Goal: Task Accomplishment & Management: Complete application form

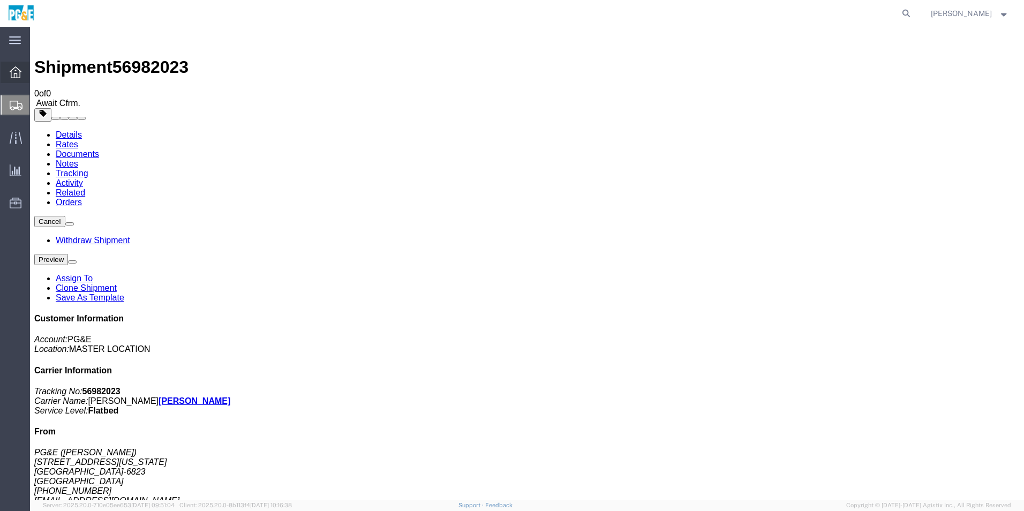
click at [9, 78] on div at bounding box center [16, 72] width 30 height 21
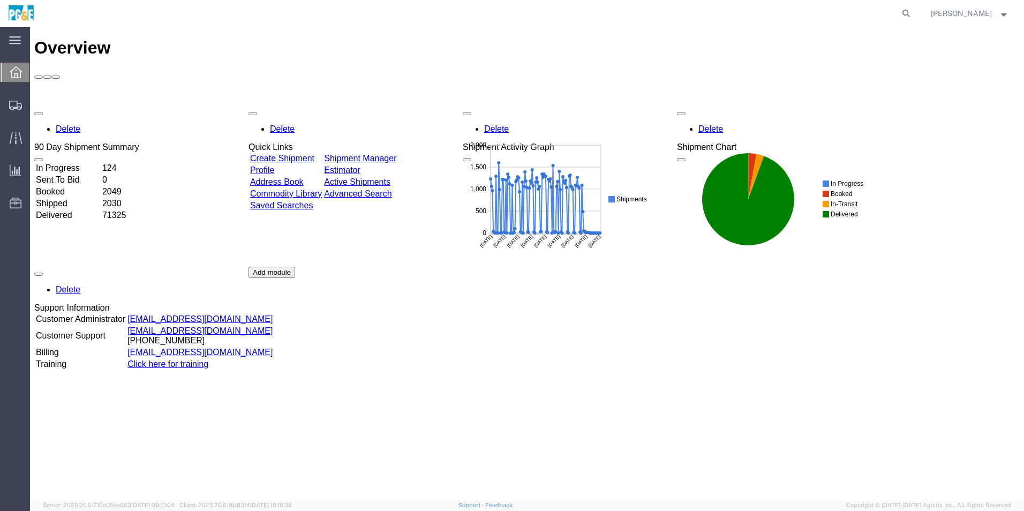
click at [302, 154] on link "Create Shipment" at bounding box center [282, 158] width 64 height 9
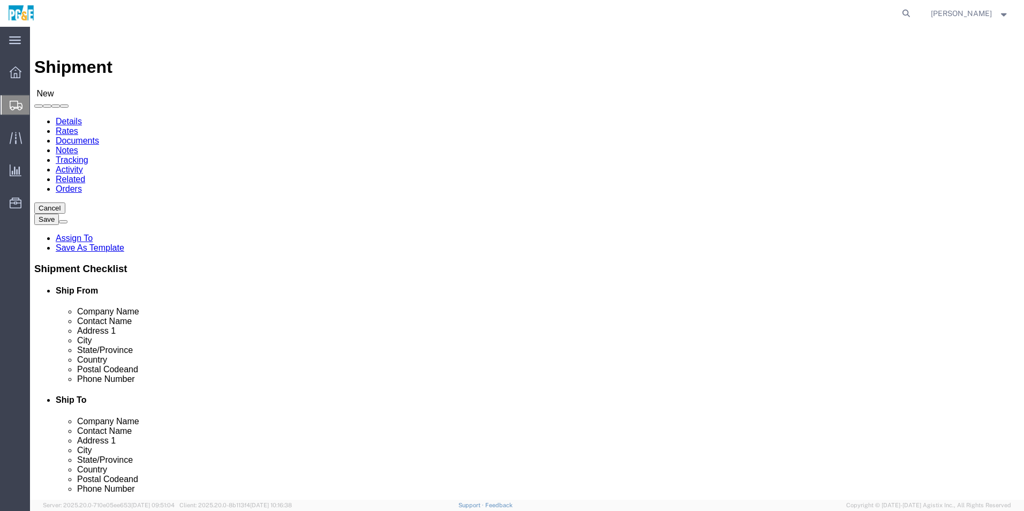
click input "text"
type input "PGE"
click input "text"
type input "[PERSON_NAME]"
click input "text"
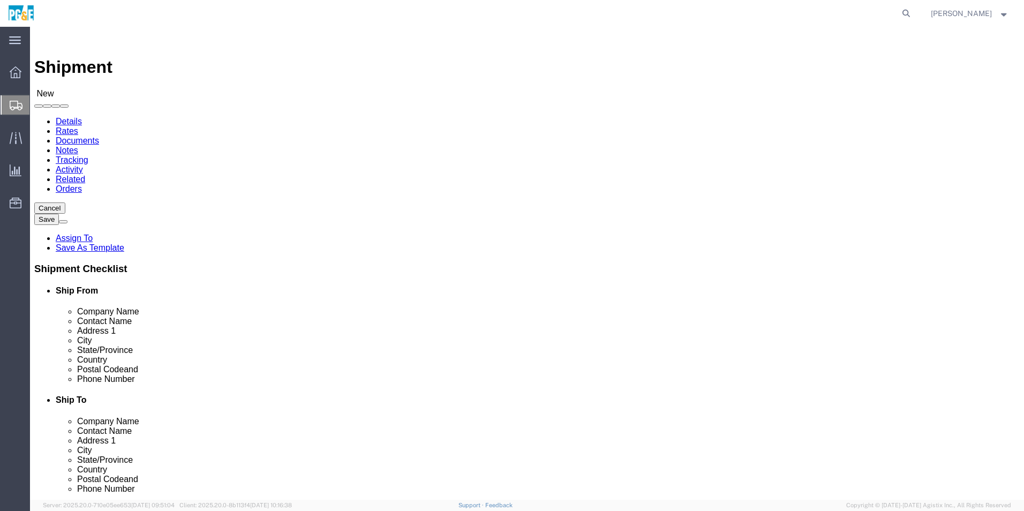
paste input "[EMAIL_ADDRESS][DOMAIN_NAME]"
type input "[EMAIL_ADDRESS][DOMAIN_NAME]"
click input "checkbox"
checkbox input "false"
click input "text"
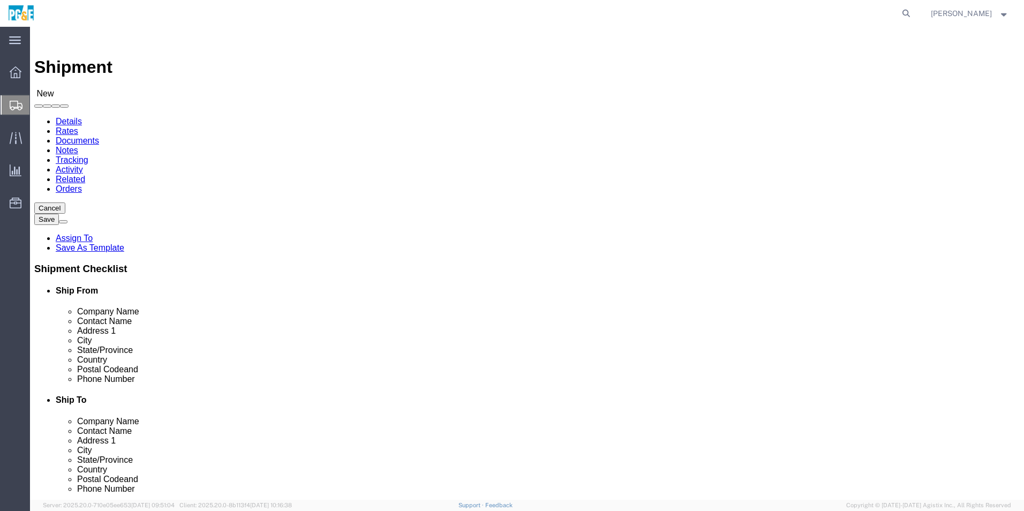
click input "[PERSON_NAME]"
type input "[PERSON_NAME]"
paste input "[PHONE_NUMBER]"
type input "[PHONE_NUMBER]"
click input "checkbox"
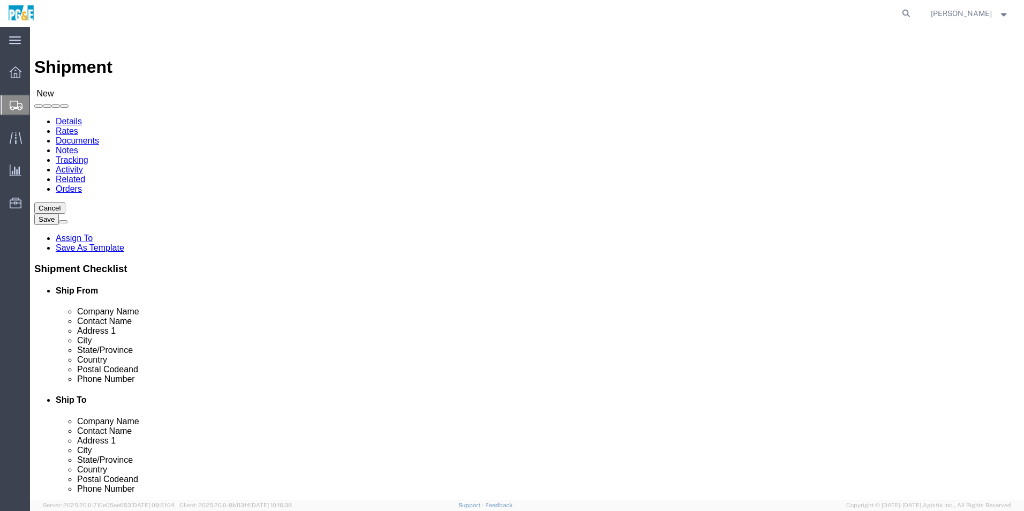
checkbox input "true"
click input "text"
type input "[STREET_ADDRESS][PERSON_NAME]"
click input "text"
type input "[GEOGRAPHIC_DATA]"
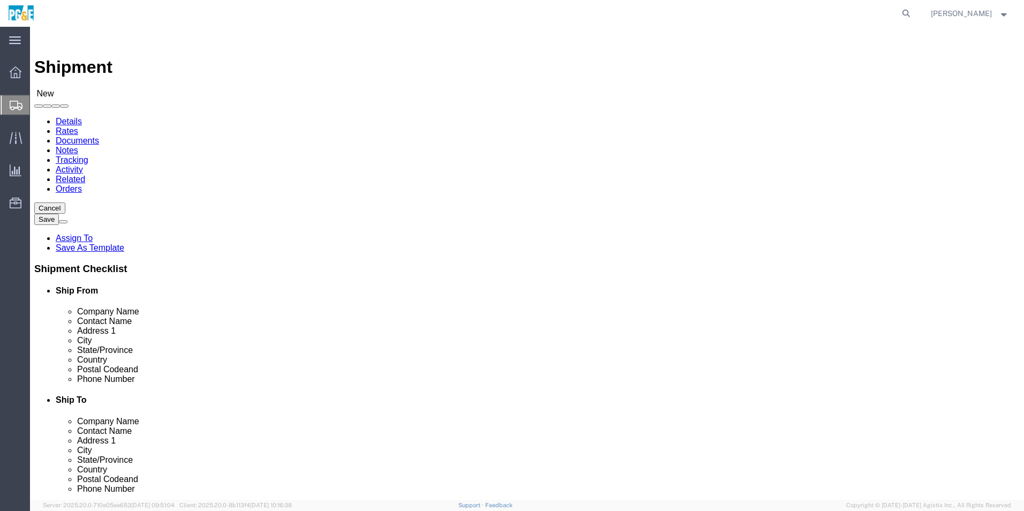
click p "- PG&E - () [STREET_ADDRESS][PERSON_NAME]"
type input "PG&E"
type input "[STREET_ADDRESS][PERSON_NAME]"
type input "[GEOGRAPHIC_DATA]"
type input "95688"
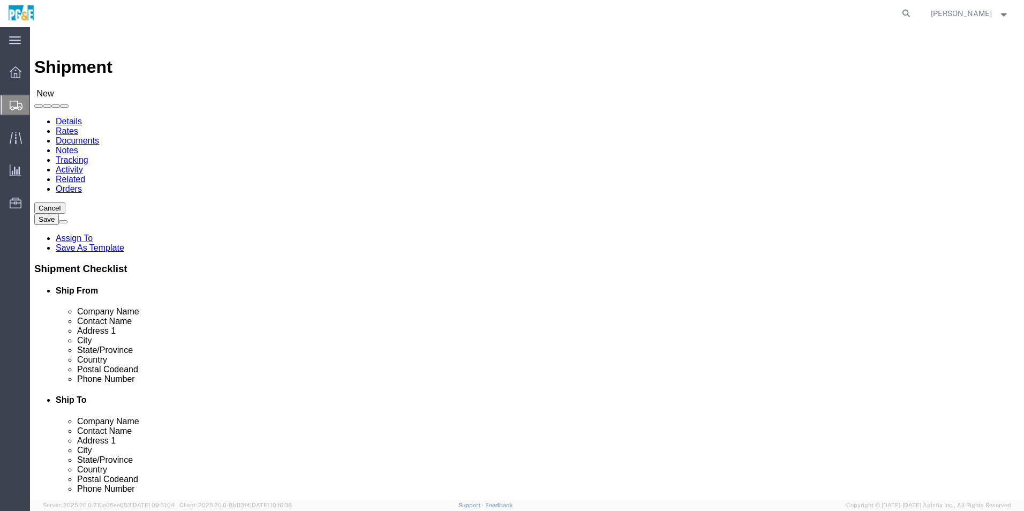
checkbox input "false"
select select "CA"
type input "[GEOGRAPHIC_DATA]"
click input "text"
type input "[PERSON_NAME]"
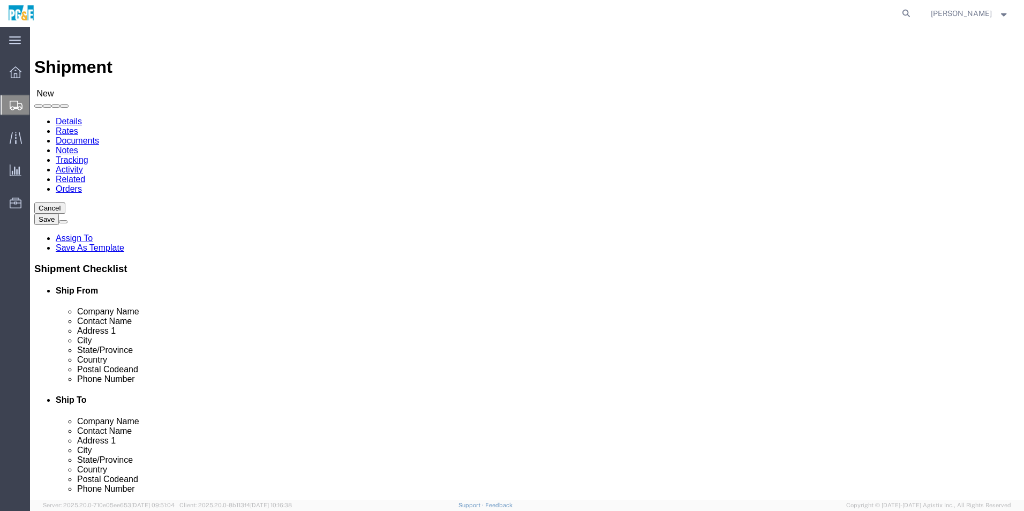
click input "text"
paste input "[PHONE_NUMBER]"
type input "[PHONE_NUMBER]"
click input "text"
paste input "[EMAIL_ADDRESS][DOMAIN_NAME]"
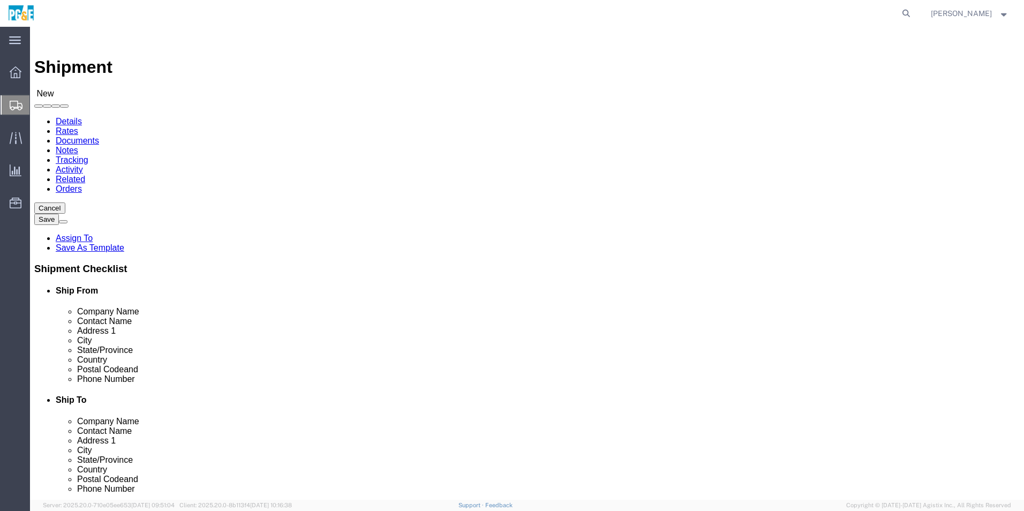
type input "[EMAIL_ADDRESS][DOMAIN_NAME]"
click input "checkbox"
checkbox input "true"
click input "text"
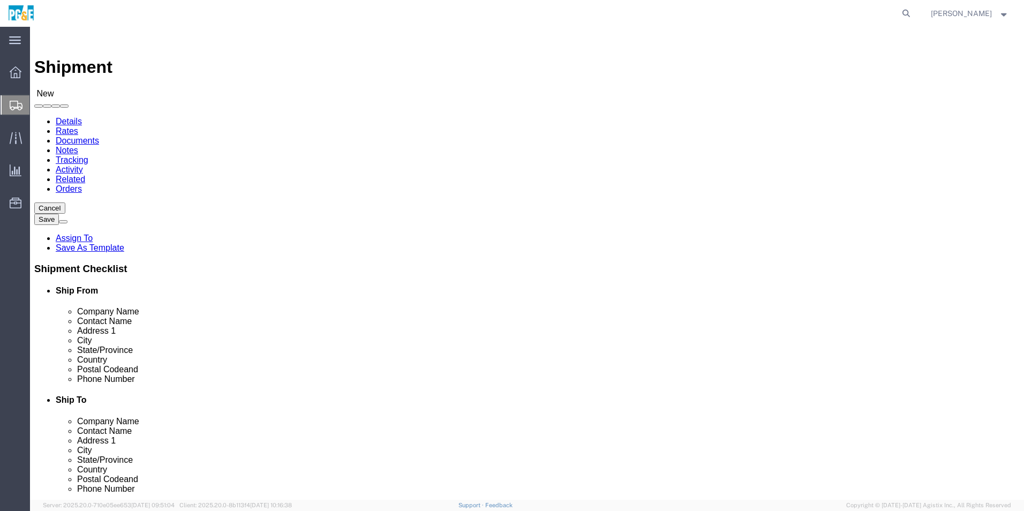
click input "text"
type input "[PERSON_NAME]"
click p "- PG&E - ([PERSON_NAME]) [STREET_ADDRESS]"
type input "PG&E"
type input "[PERSON_NAME]"
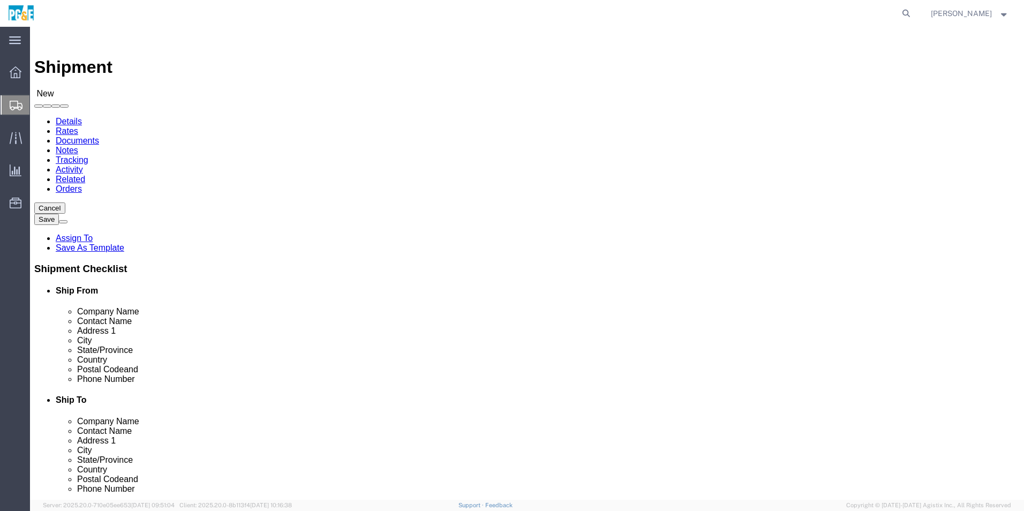
type input "[STREET_ADDRESS]"
type input "[GEOGRAPHIC_DATA]"
type input "94526"
select select "CA"
type input "[PERSON_NAME]"
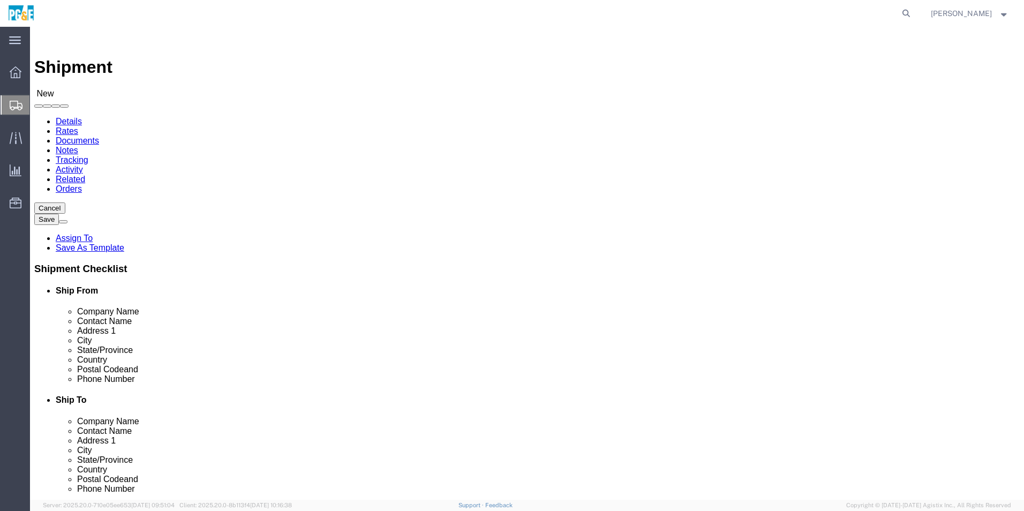
click input "text"
type input "9252705448"
click input "text"
type input "[EMAIL_ADDRESS][DOMAIN_NAME]"
click input "checkbox"
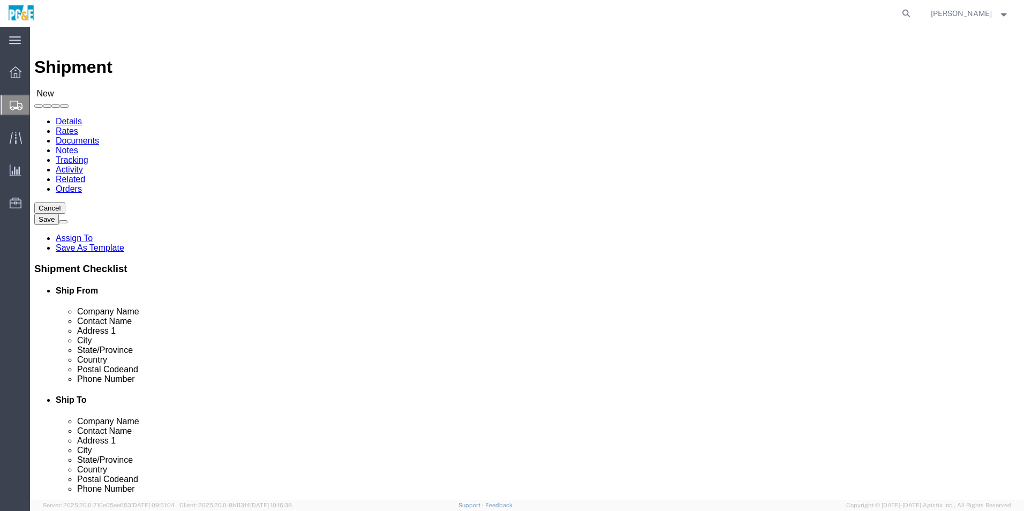
click input "checkbox"
checkbox input "true"
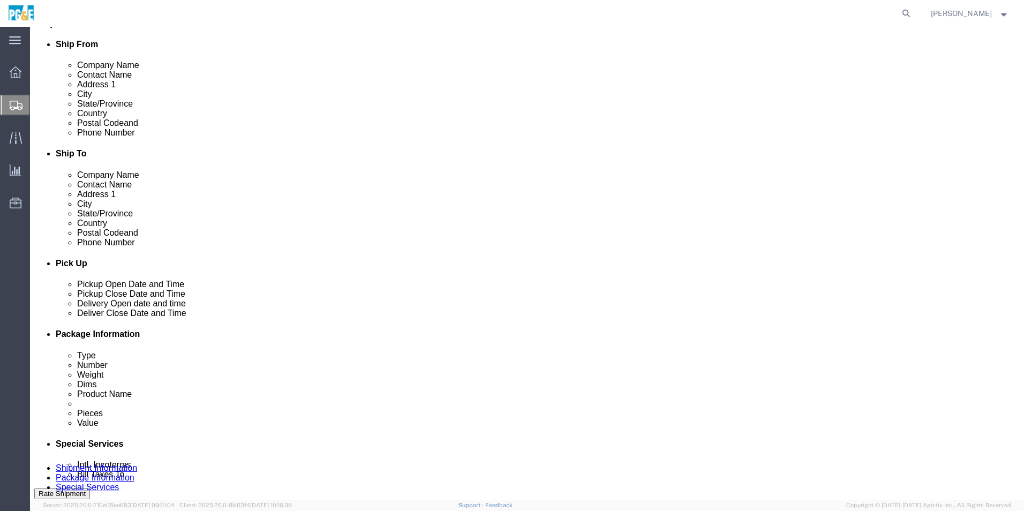
scroll to position [268, 0]
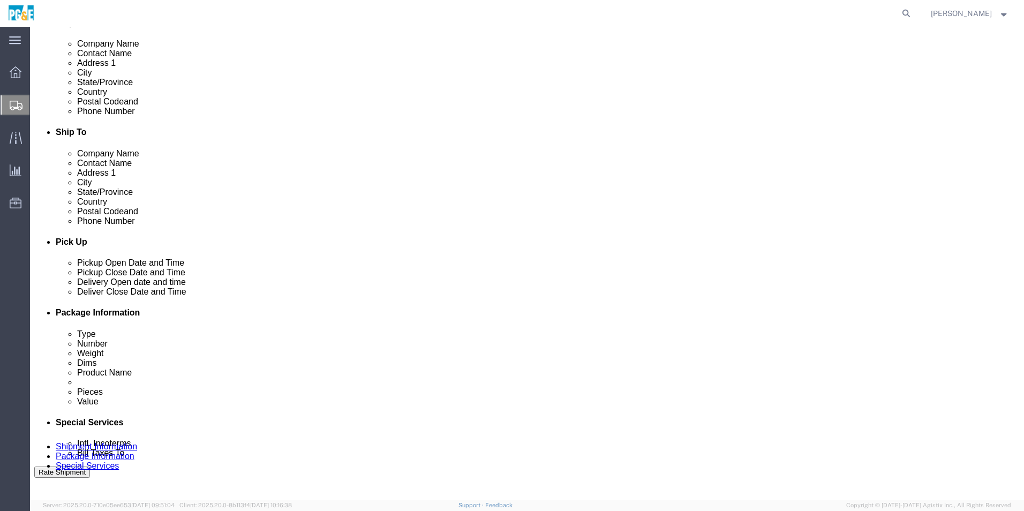
click div "[DATE] 1:00 PM"
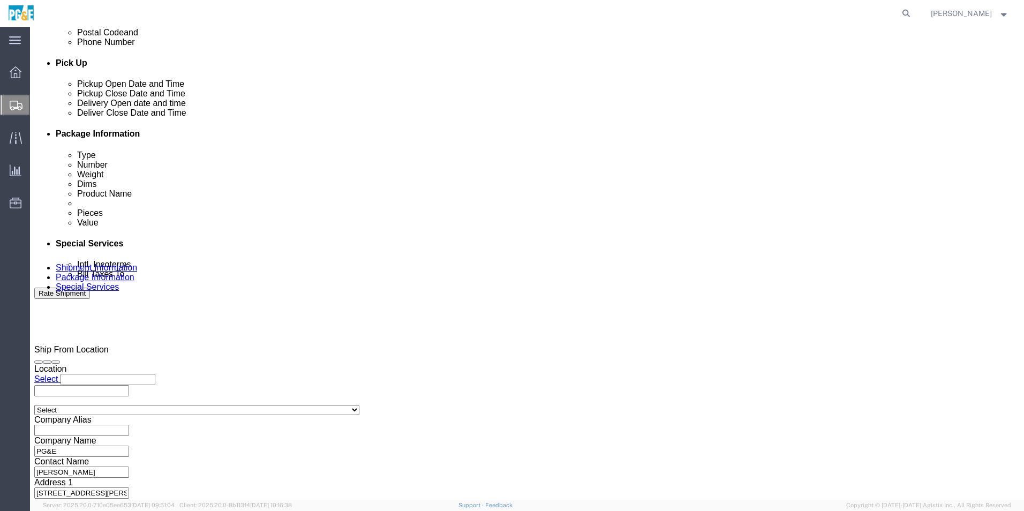
click input "1:00 PM"
click input "8:00 PM"
type input "8:00 AM"
click button "Apply"
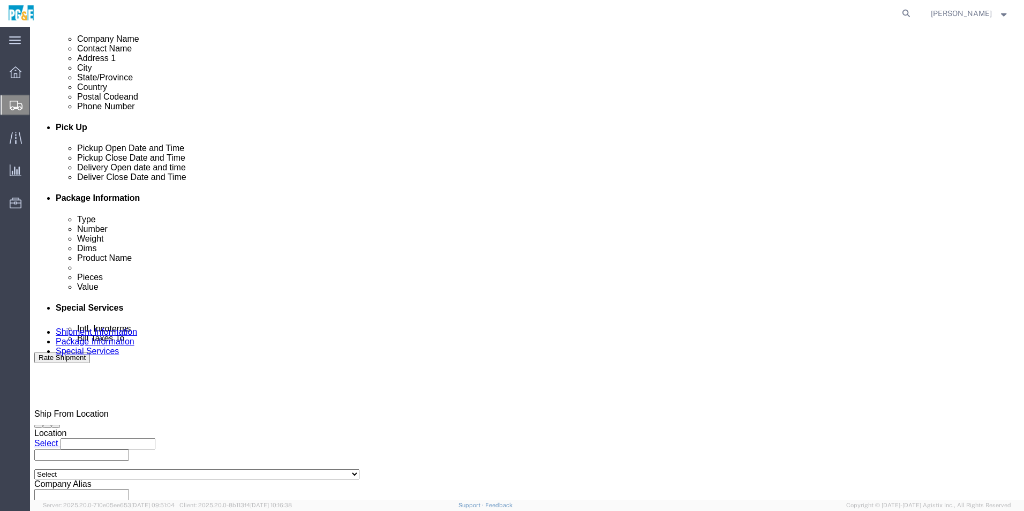
scroll to position [286, 0]
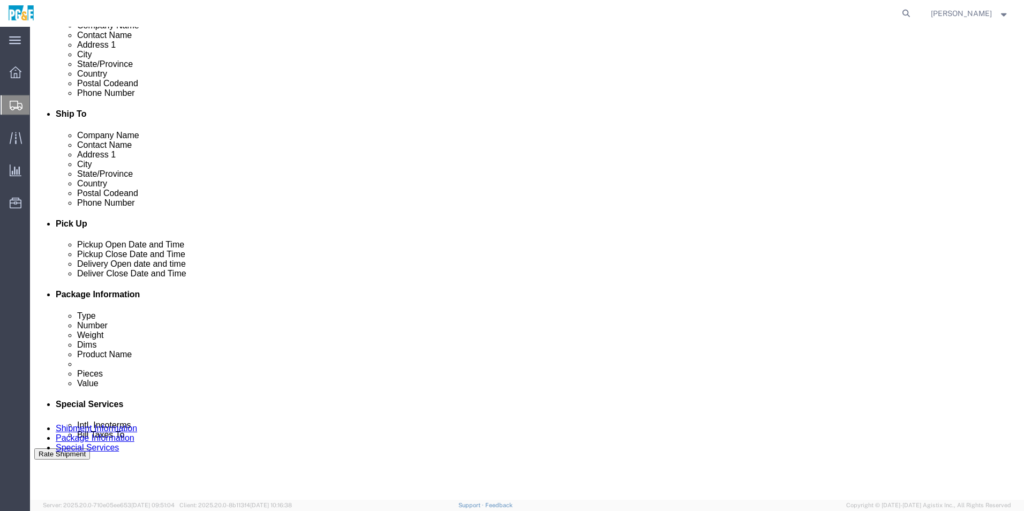
click div "[DATE] 9:00 AM"
click input "12:00 AM"
type input "12:00PM"
click button "Apply"
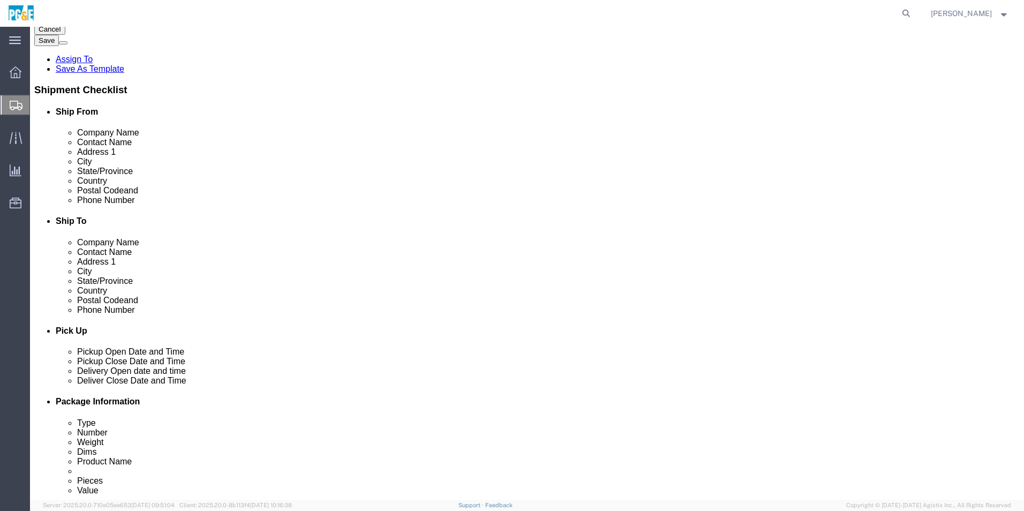
click div
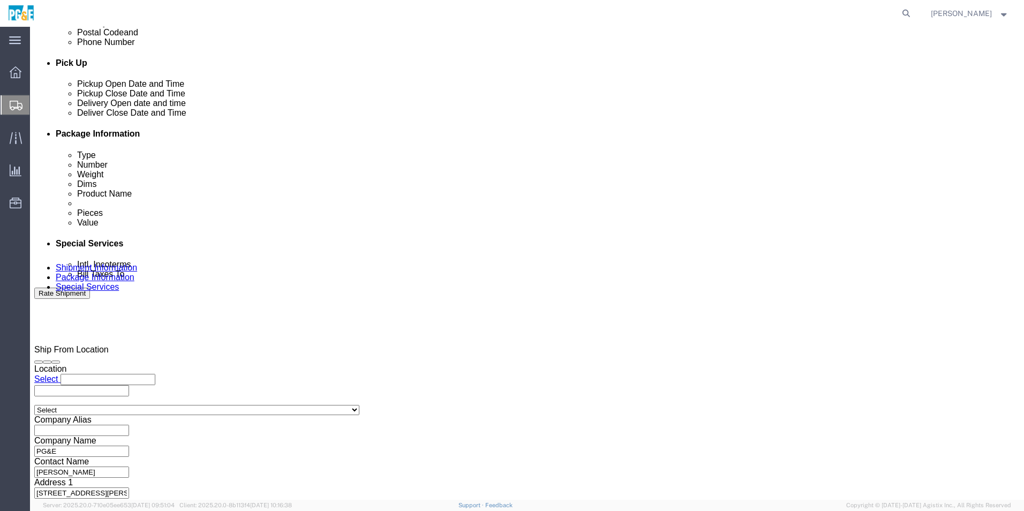
click button "Apply"
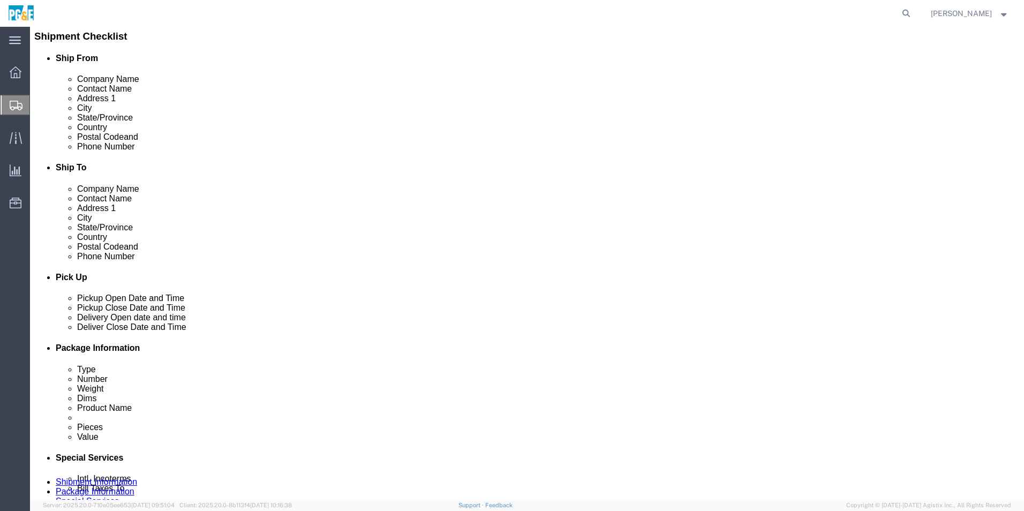
click div
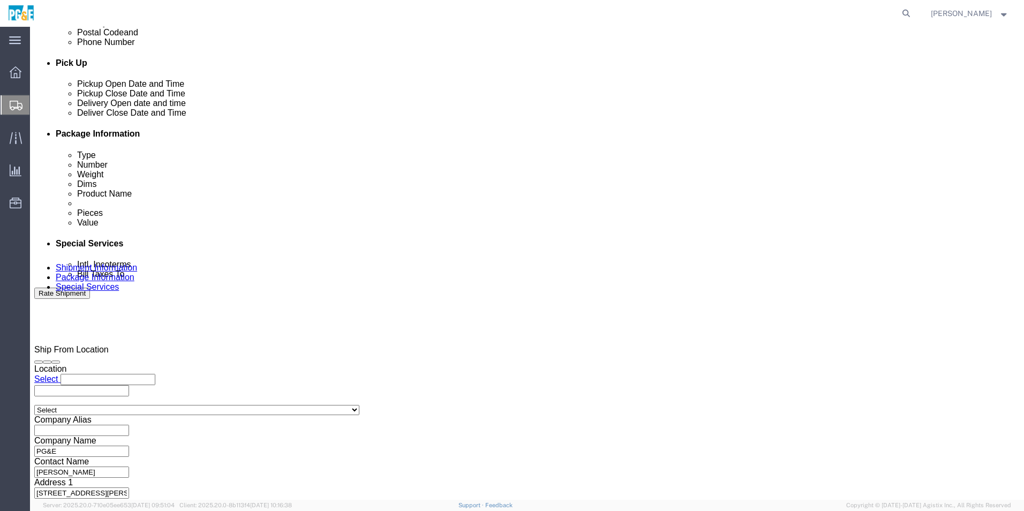
click button "Apply"
click button "Continue"
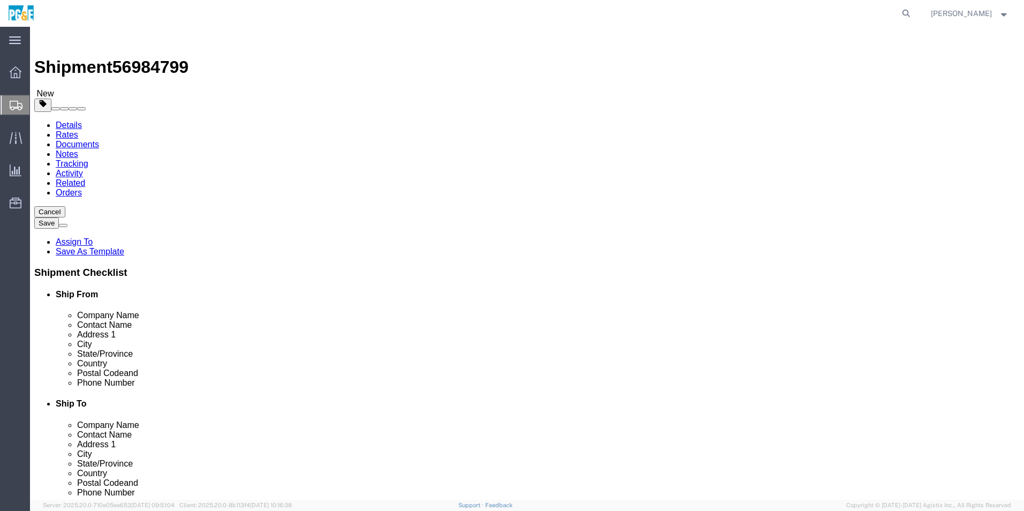
click select "Select Bulk Bundle(s) Cardboard Box(es) Carton(s) Crate(s) Drum(s) (Fiberboard)…"
select select "NKCR"
click select "Select Bulk Bundle(s) Cardboard Box(es) Carton(s) Crate(s) Drum(s) (Fiberboard)…"
click input "0.00"
type input "0"
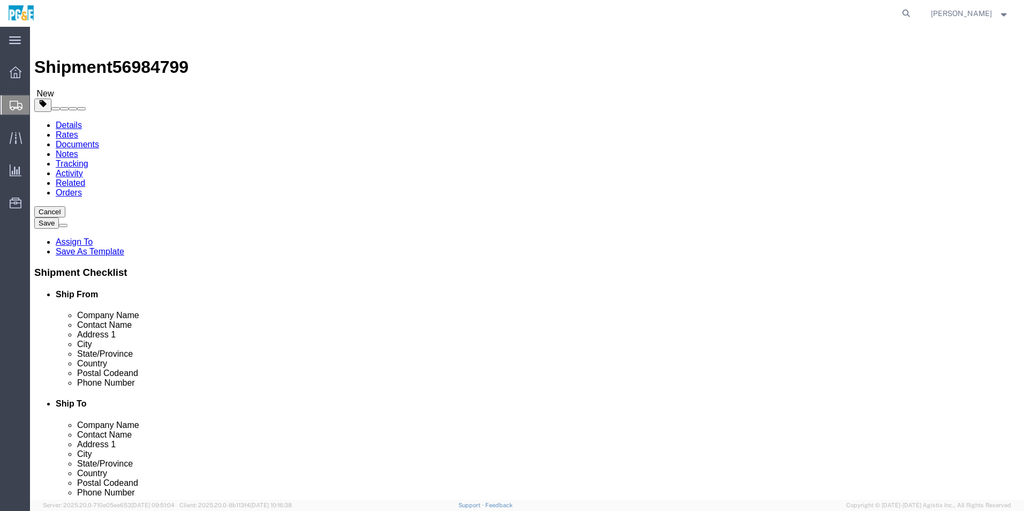
type input "1000"
click input "text"
type input "5"
click input "text"
type input "2"
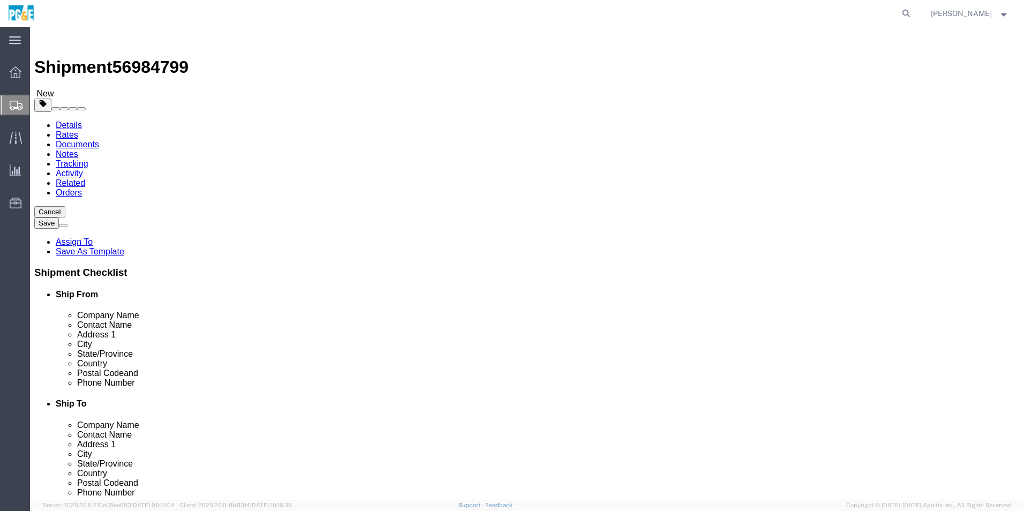
click input "text"
type input "6"
click input "5"
type input "20"
click input "text"
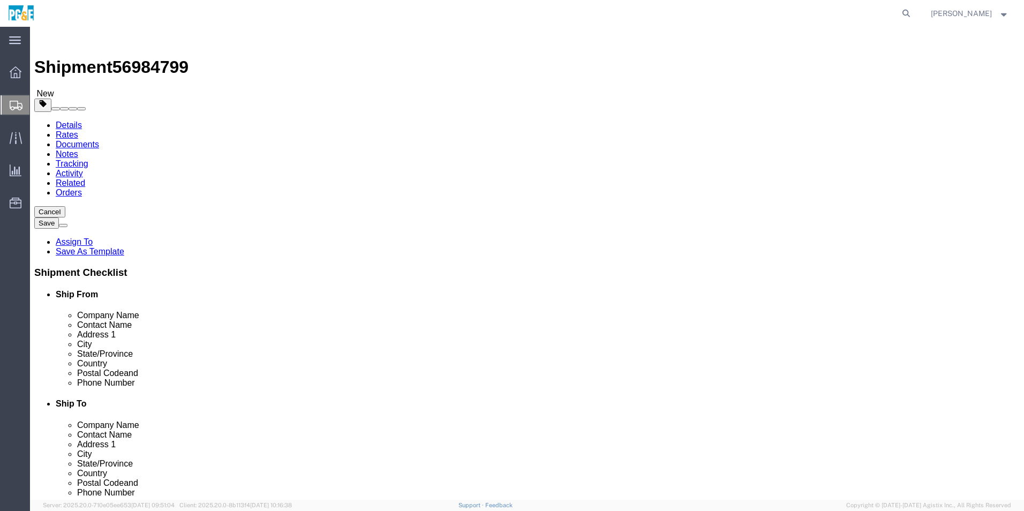
type input "20"
click div "Previous Continue"
click link "Add Content"
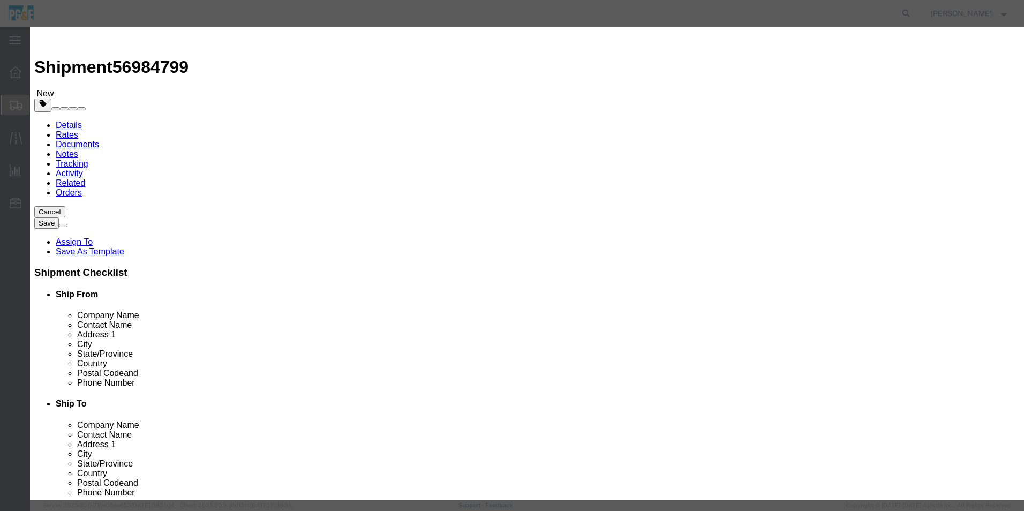
click select "Select 50 55 60 65 70 85 92.5 100 125 175 250 300 400"
select select "50"
click select "Select 50 55 60 65 70 85 92.5 100 125 175 250 300 400"
click input "0"
type input "1"
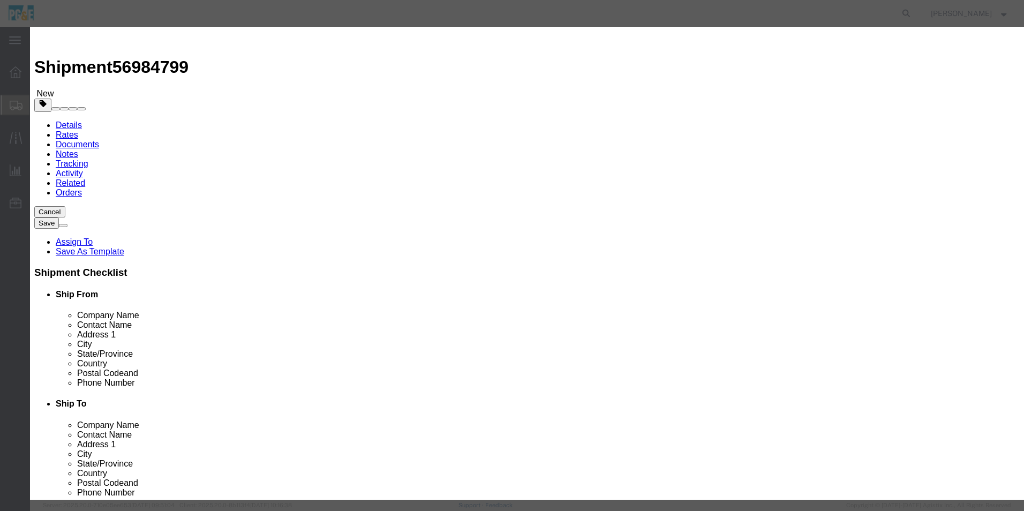
click input "text"
click input "CCVT"
type input "CCVT"
click div "Commodity library"
click textarea
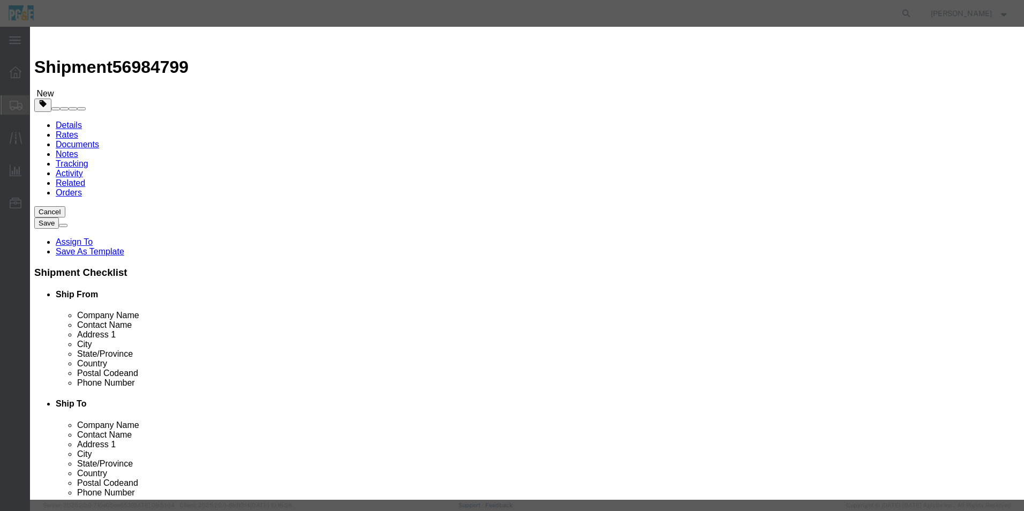
type textarea "Might have oil in it be careful we need the oil to stay in it"
click button "Save & Close"
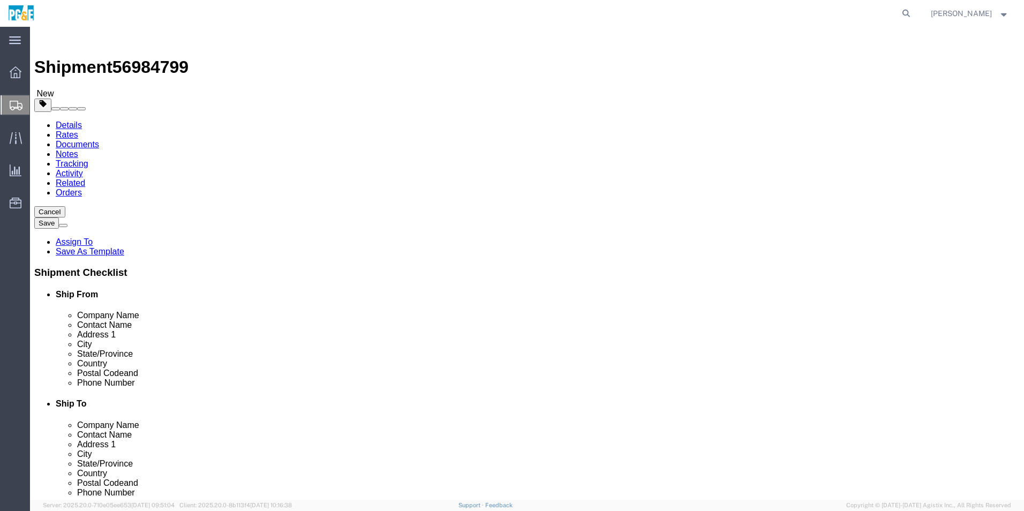
click button "Continue"
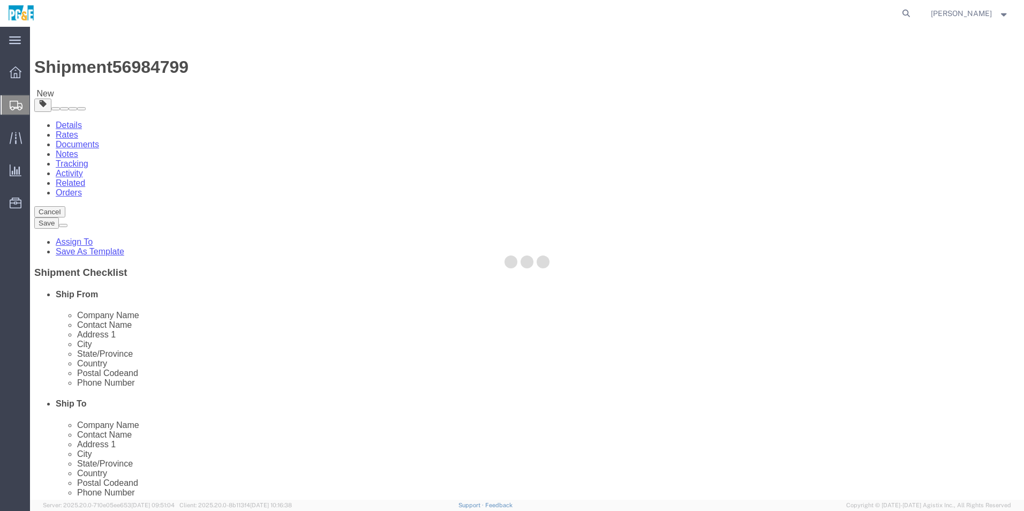
select select
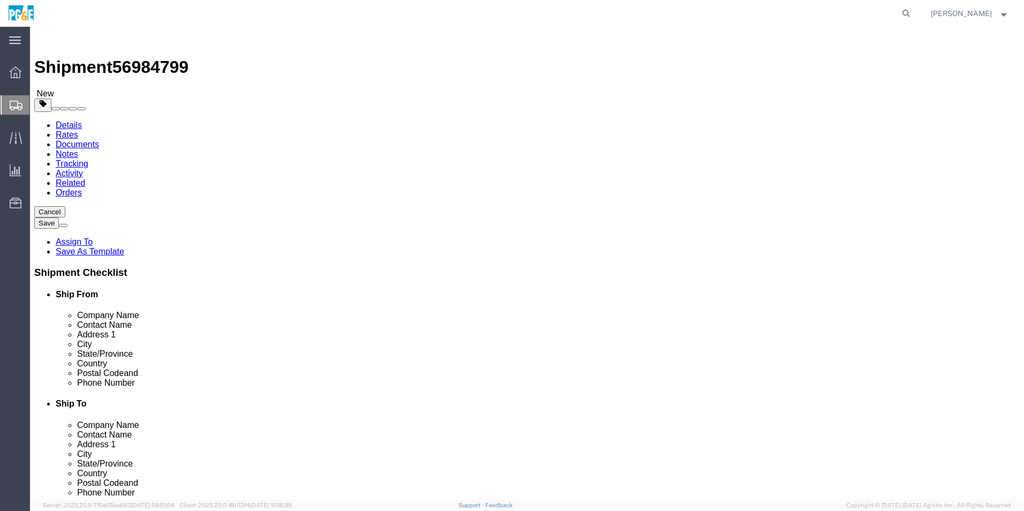
click button "Rate Shipment"
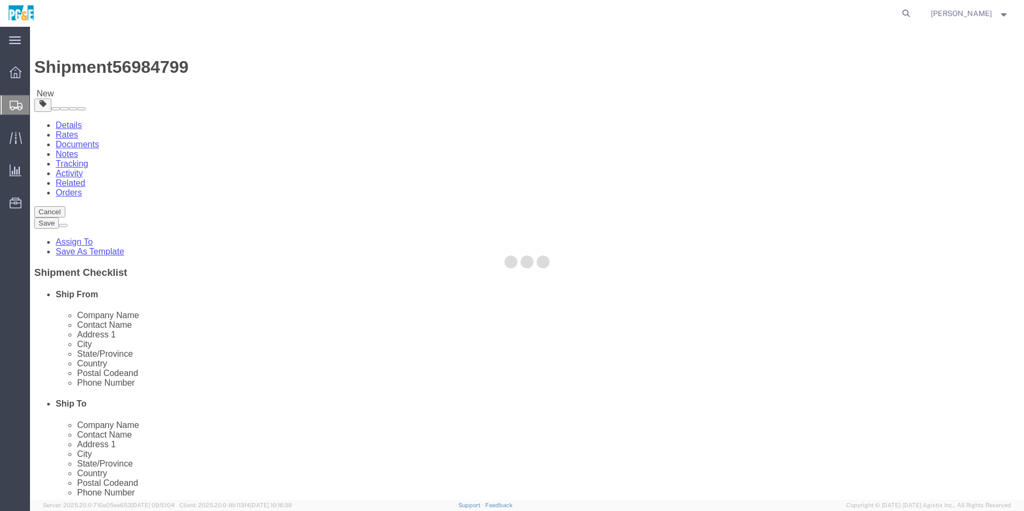
select select "NKCR"
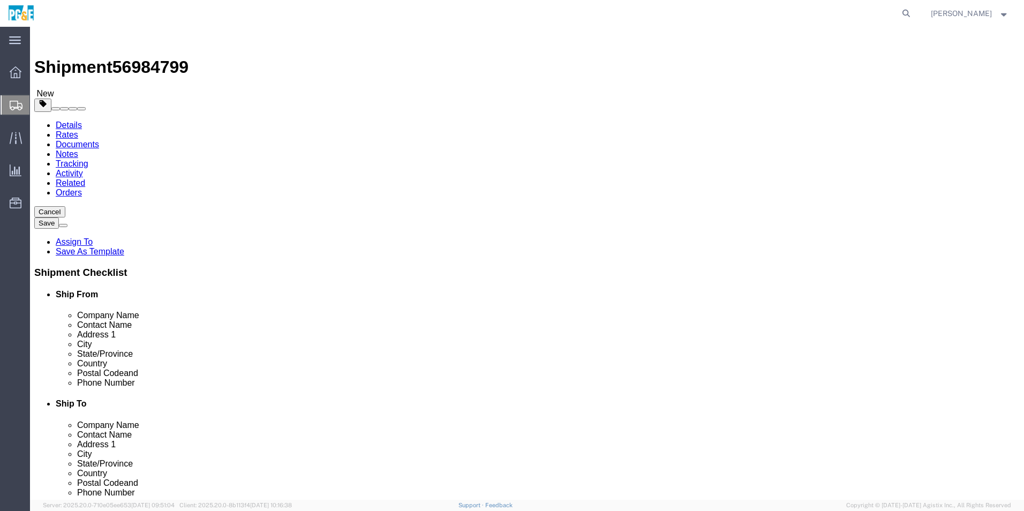
click dd
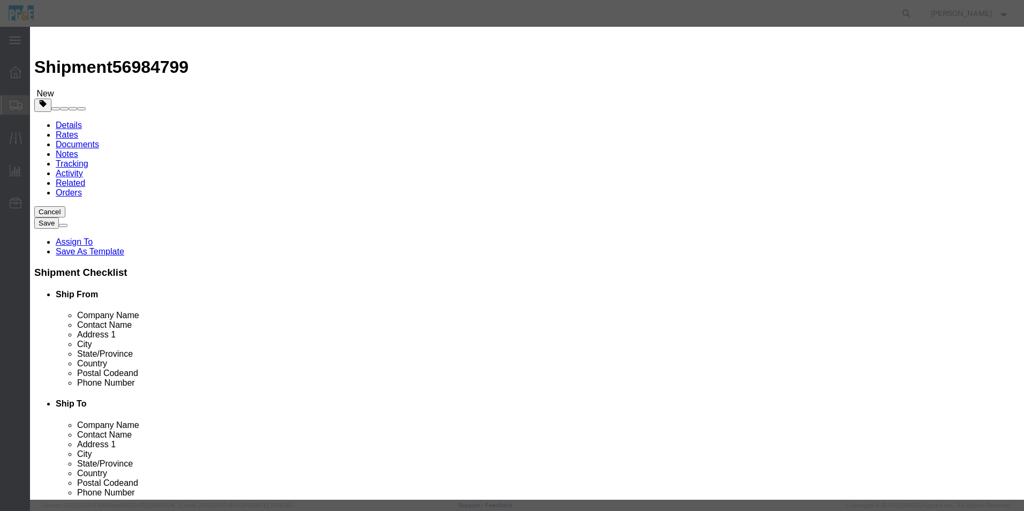
click input "text"
type input "5000"
click button "Save & Close"
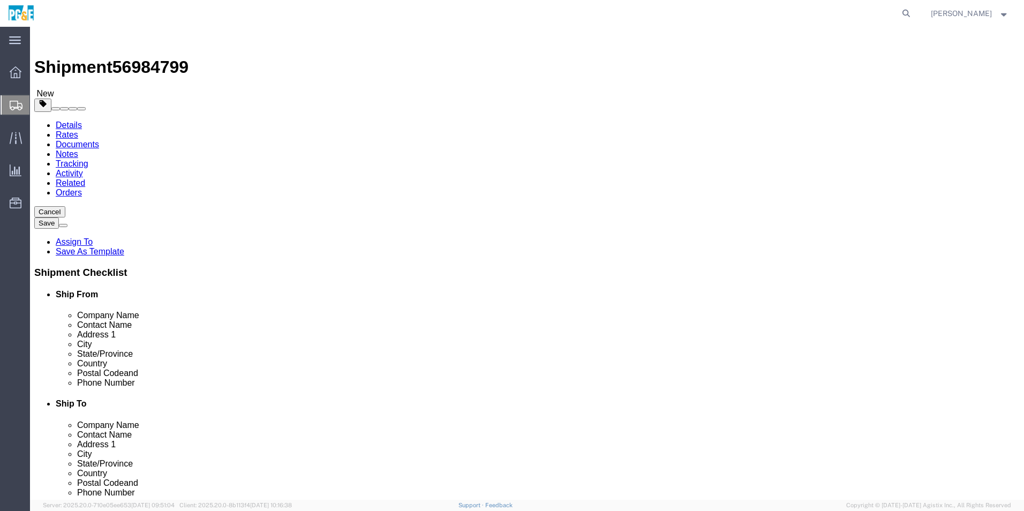
click button "Rate Shipment"
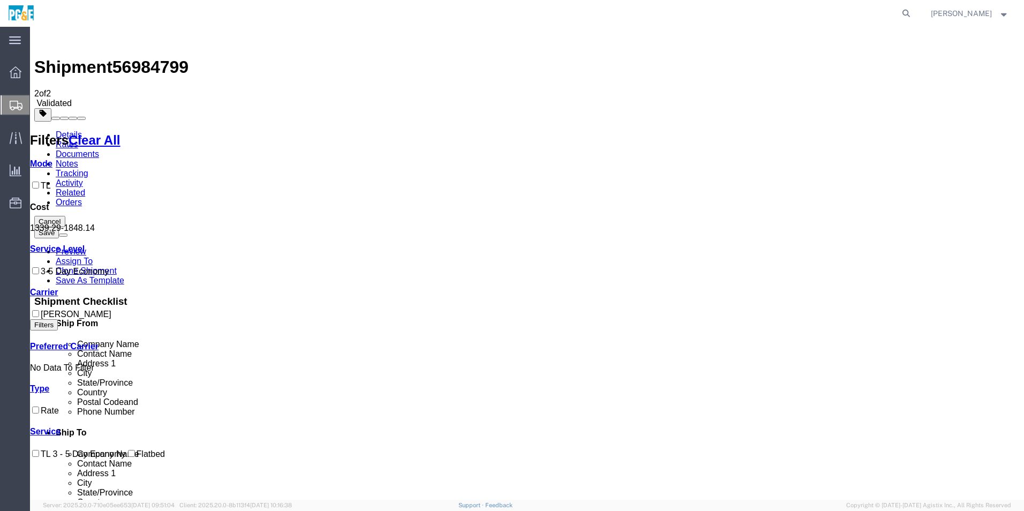
checkbox input "true"
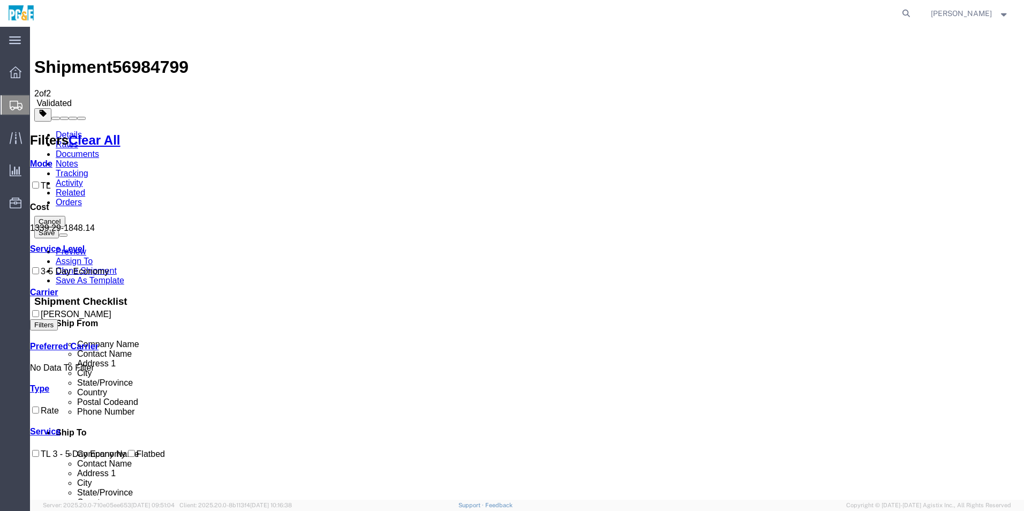
checkbox input "false"
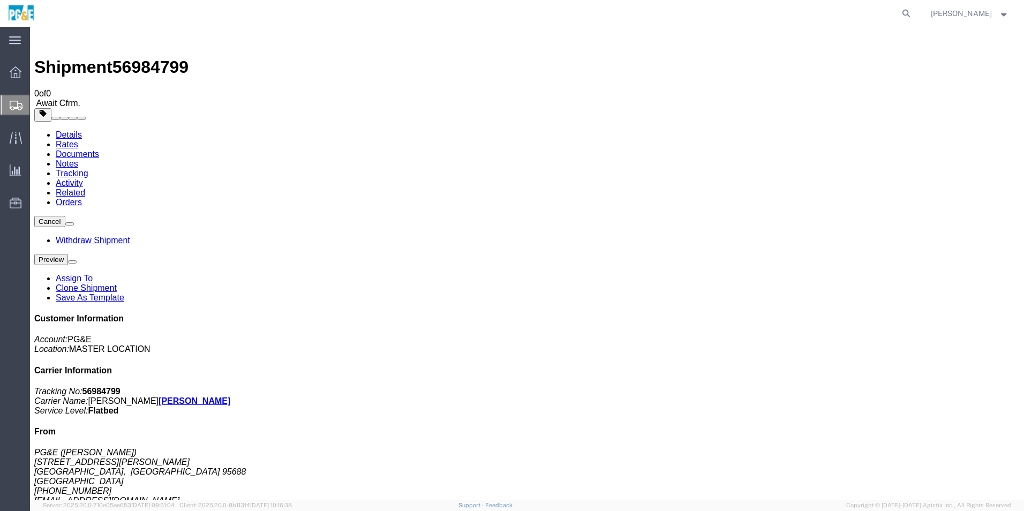
click at [77, 260] on button at bounding box center [72, 261] width 9 height 3
click at [7, 71] on div at bounding box center [16, 72] width 30 height 21
